Goal: Task Accomplishment & Management: Complete application form

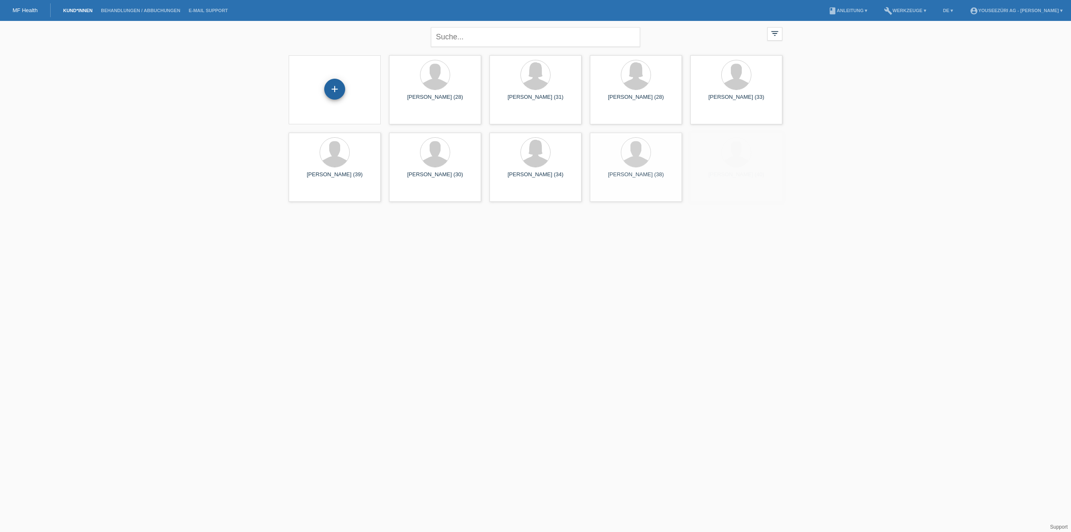
click at [335, 90] on div "+" at bounding box center [334, 89] width 21 height 21
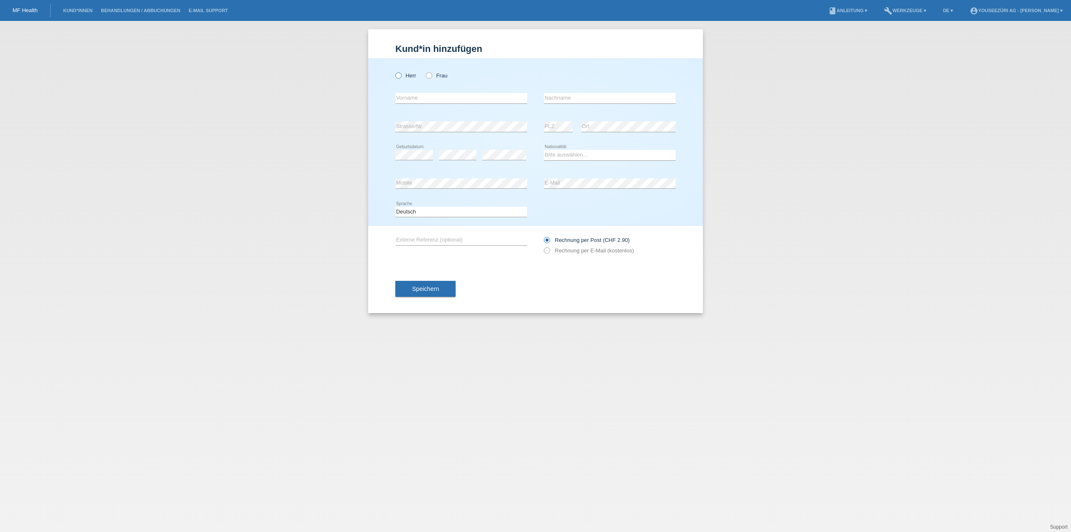
click at [394, 71] on icon at bounding box center [394, 71] width 0 height 0
click at [398, 77] on input "Herr" at bounding box center [397, 74] width 5 height 5
radio input "true"
click at [588, 99] on input "text" at bounding box center [610, 98] width 132 height 10
paste input "Sangiorgio"
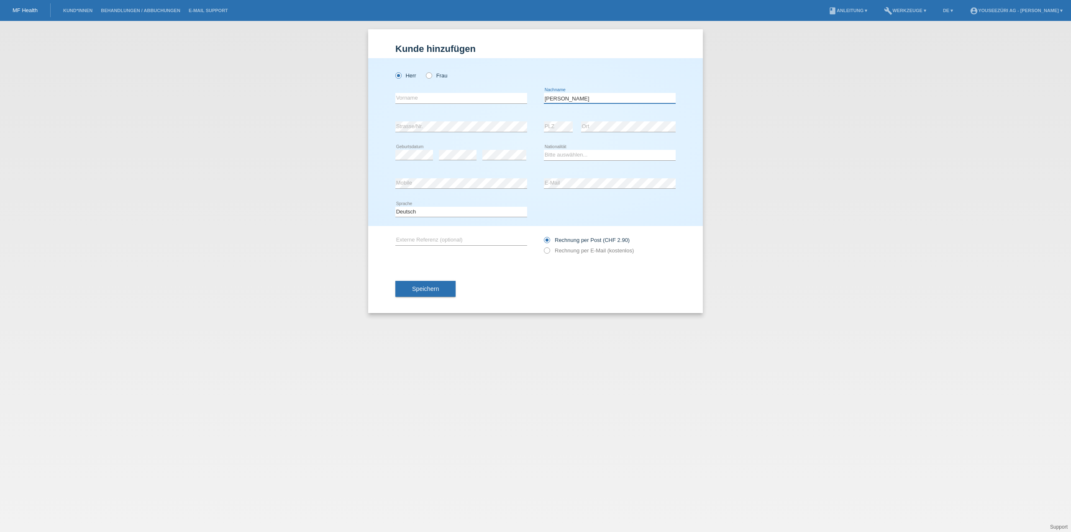
type input "[PERSON_NAME]"
click at [419, 100] on input "text" at bounding box center [461, 98] width 132 height 10
paste input "[PERSON_NAME]"
type input "[PERSON_NAME]"
click at [563, 154] on select "Bitte auswählen... Schweiz Deutschland Liechtenstein Österreich ------------ Af…" at bounding box center [610, 155] width 132 height 10
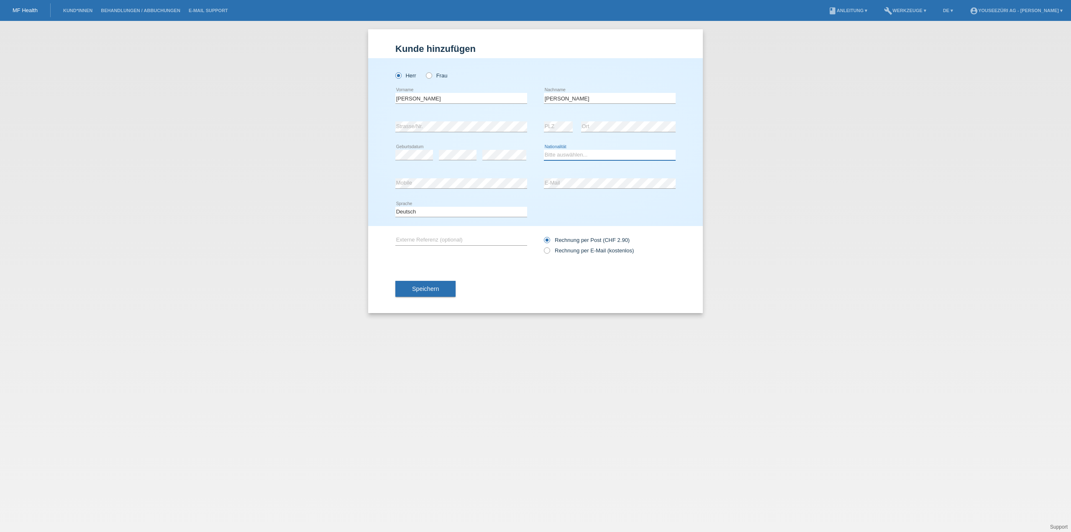
select select "CH"
click at [544, 150] on select "Bitte auswählen... Schweiz Deutschland Liechtenstein Österreich ------------ Af…" at bounding box center [610, 155] width 132 height 10
click at [435, 286] on span "Speichern" at bounding box center [425, 288] width 27 height 7
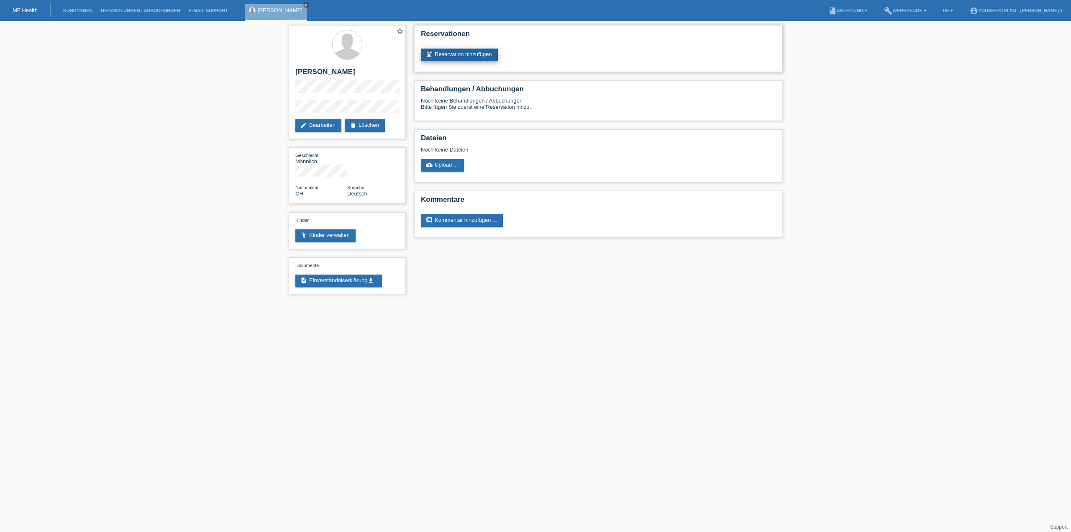
click at [446, 54] on link "post_add Reservation hinzufügen" at bounding box center [459, 55] width 77 height 13
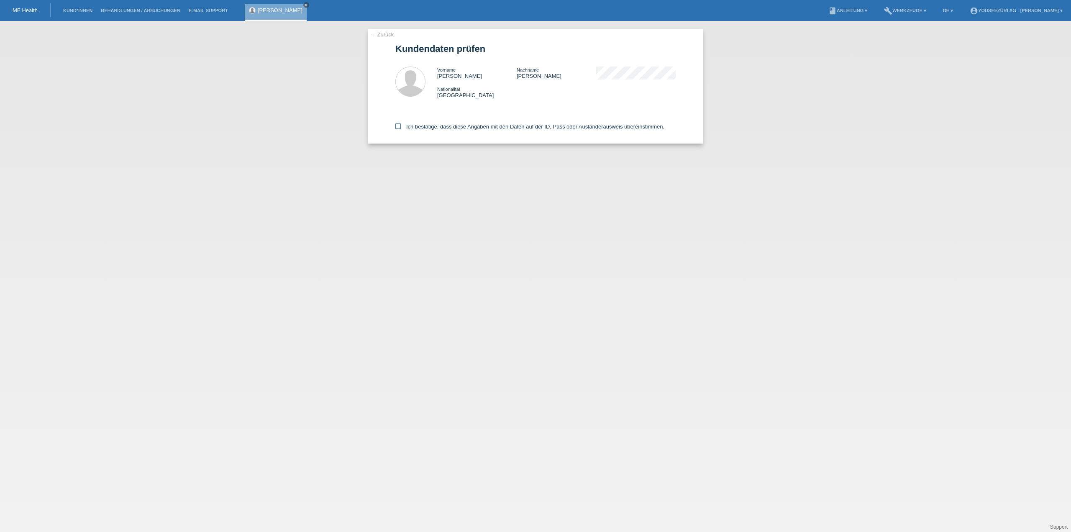
click at [395, 126] on icon at bounding box center [397, 125] width 5 height 5
click at [395, 126] on input "Ich bestätige, dass diese Angaben mit den Daten auf der ID, Pass oder Ausländer…" at bounding box center [397, 125] width 5 height 5
checkbox input "true"
click at [380, 33] on link "← Zurück" at bounding box center [381, 34] width 23 height 6
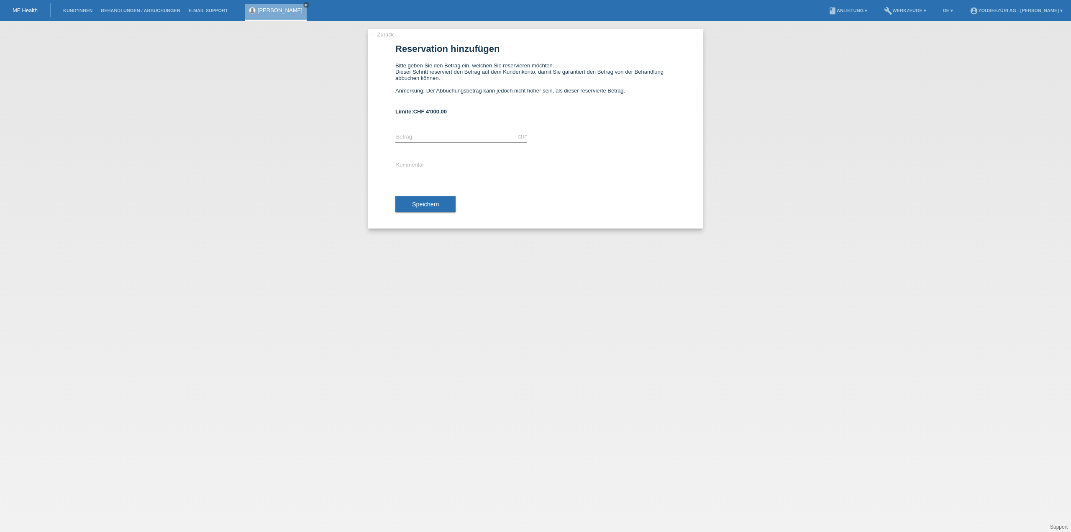
click at [384, 33] on link "← Zurück" at bounding box center [381, 34] width 23 height 6
